Goal: Navigation & Orientation: Find specific page/section

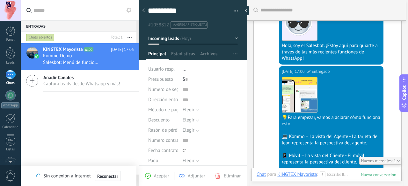
click at [13, 73] on div at bounding box center [10, 74] width 10 height 9
